Goal: Transaction & Acquisition: Subscribe to service/newsletter

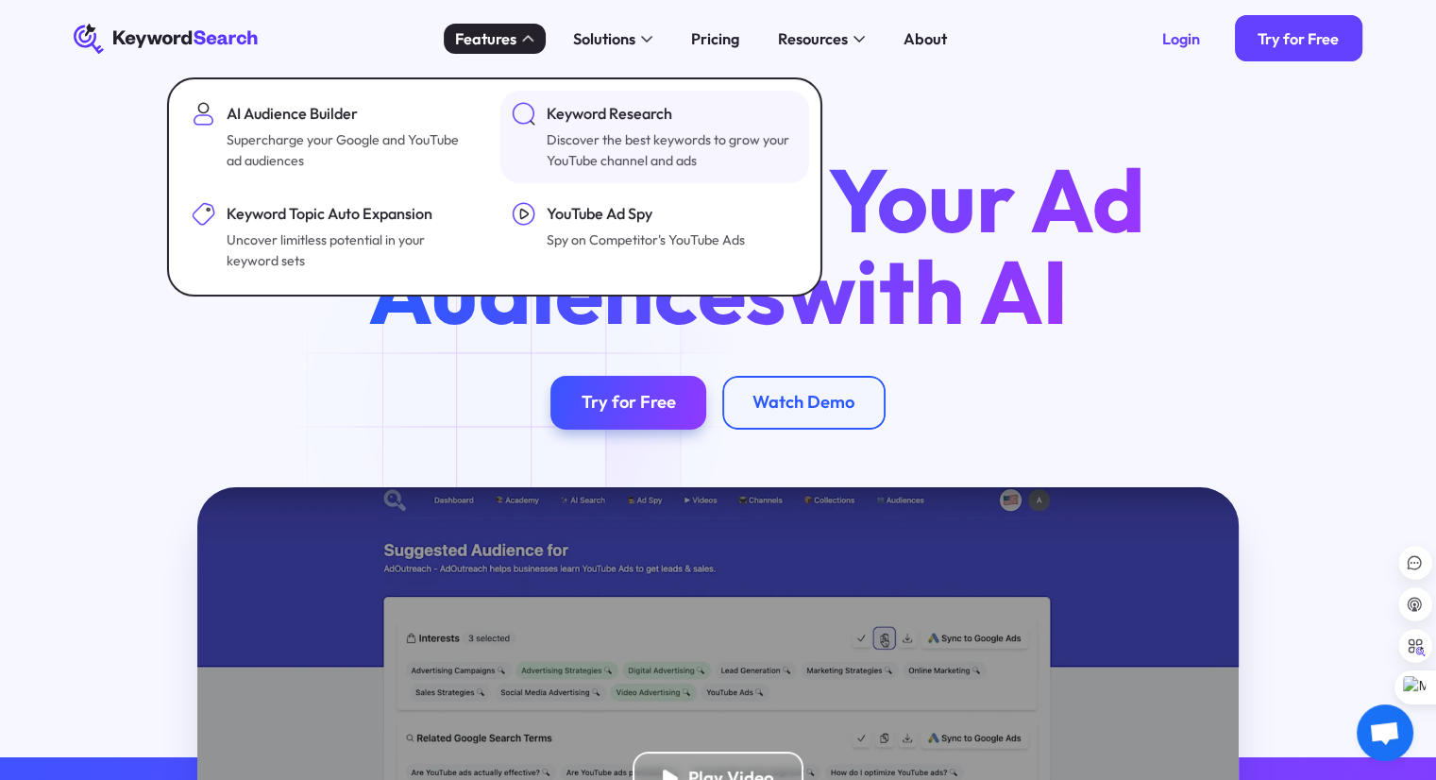
click at [646, 122] on div "Keyword Research" at bounding box center [670, 114] width 246 height 24
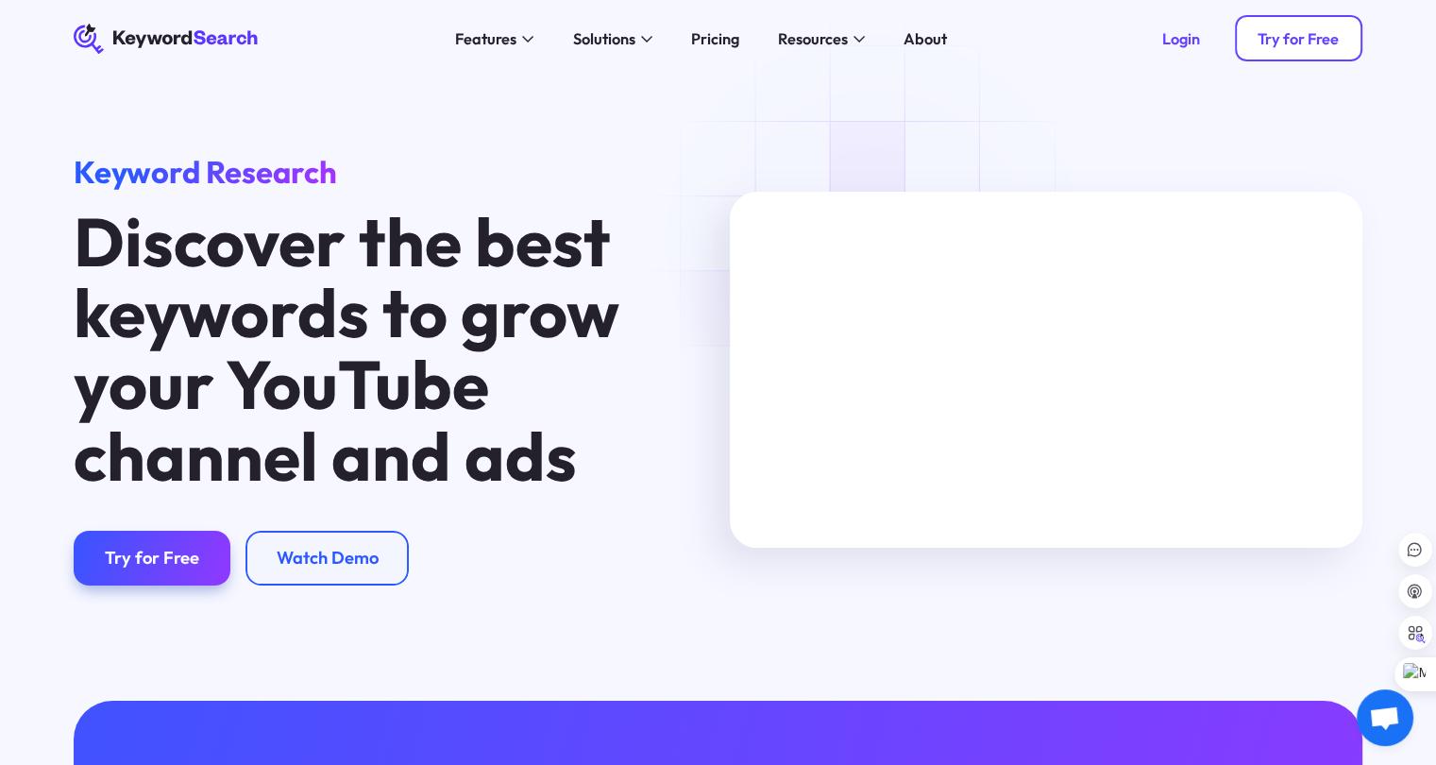
click at [1326, 37] on div "Try for Free" at bounding box center [1298, 38] width 81 height 19
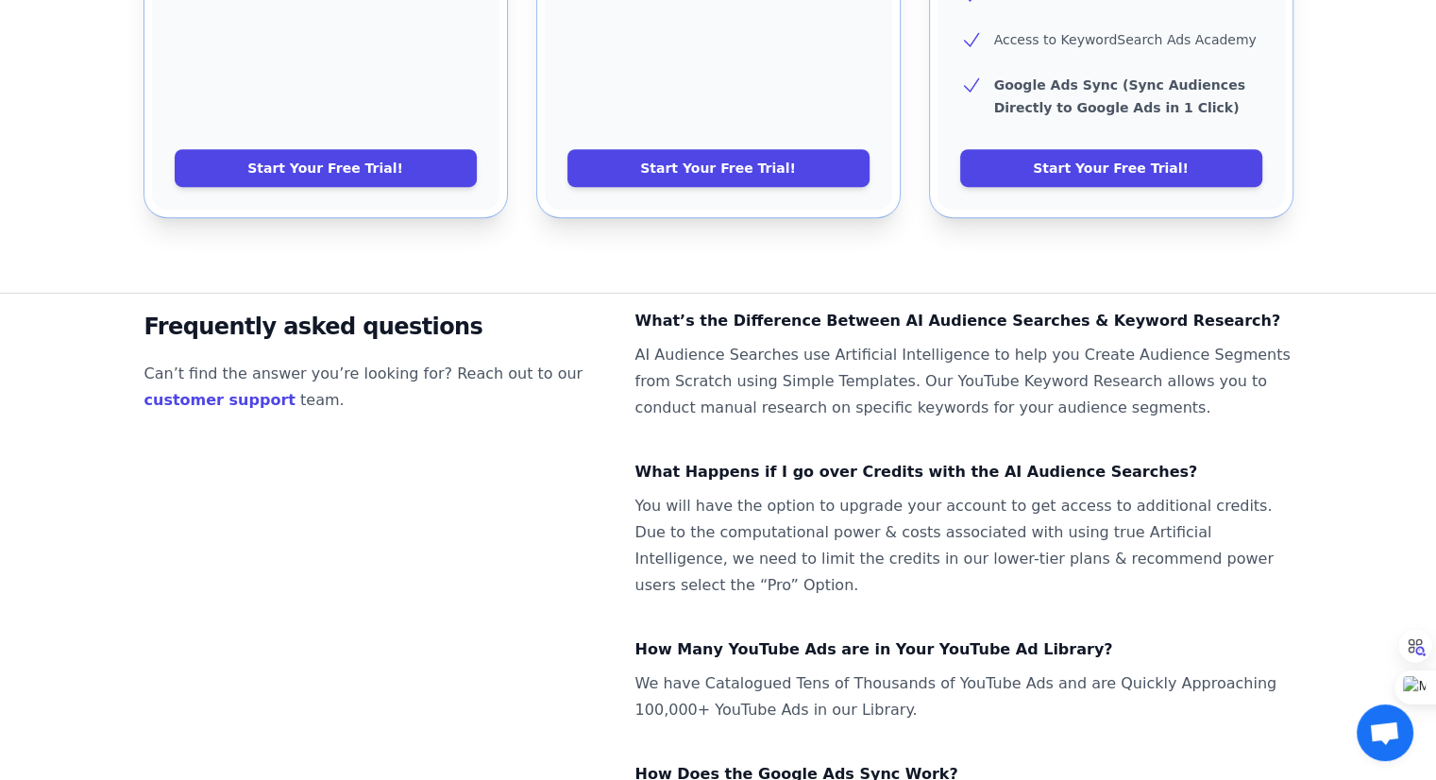
scroll to position [1205, 0]
